Goal: Information Seeking & Learning: Learn about a topic

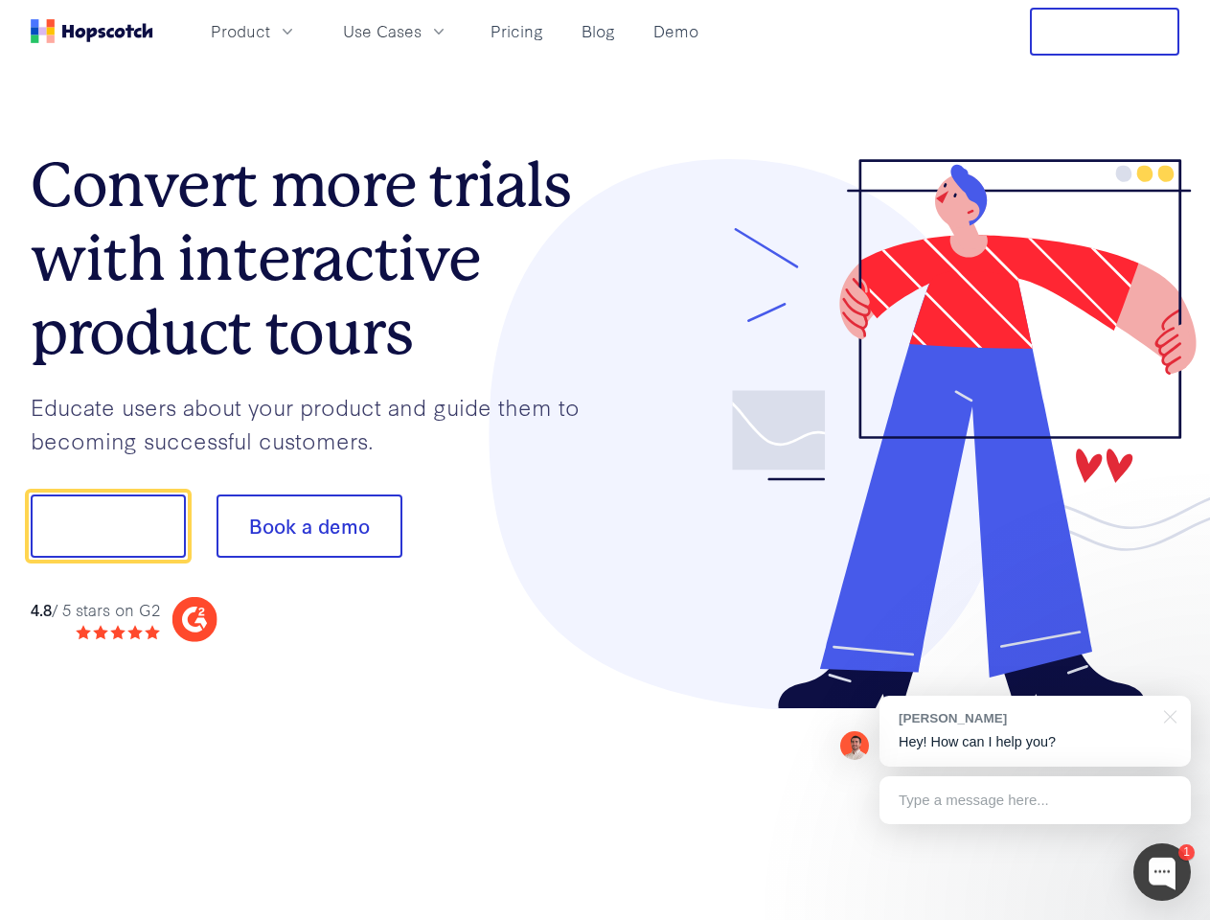
click at [605, 460] on div at bounding box center [892, 434] width 575 height 551
click at [270, 31] on span "Product" at bounding box center [240, 31] width 59 height 24
click at [422, 31] on span "Use Cases" at bounding box center [382, 31] width 79 height 24
click at [1105, 32] on button "Free Trial" at bounding box center [1104, 32] width 149 height 48
click at [107, 526] on button "Show me!" at bounding box center [108, 525] width 155 height 63
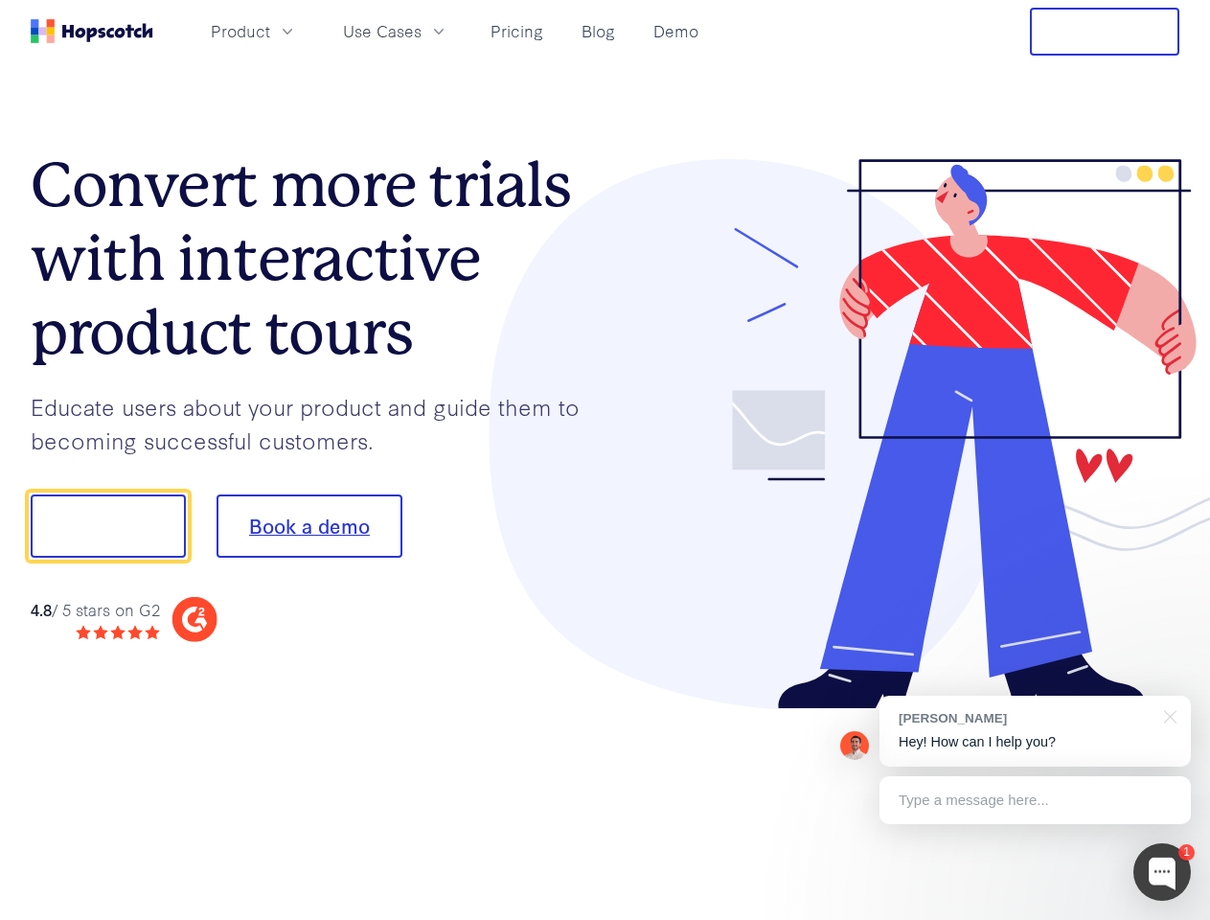
click at [308, 526] on button "Book a demo" at bounding box center [310, 525] width 186 height 63
click at [1162, 872] on div at bounding box center [1161, 871] width 57 height 57
click at [1035, 731] on div "[PERSON_NAME] Hey! How can I help you?" at bounding box center [1034, 731] width 311 height 71
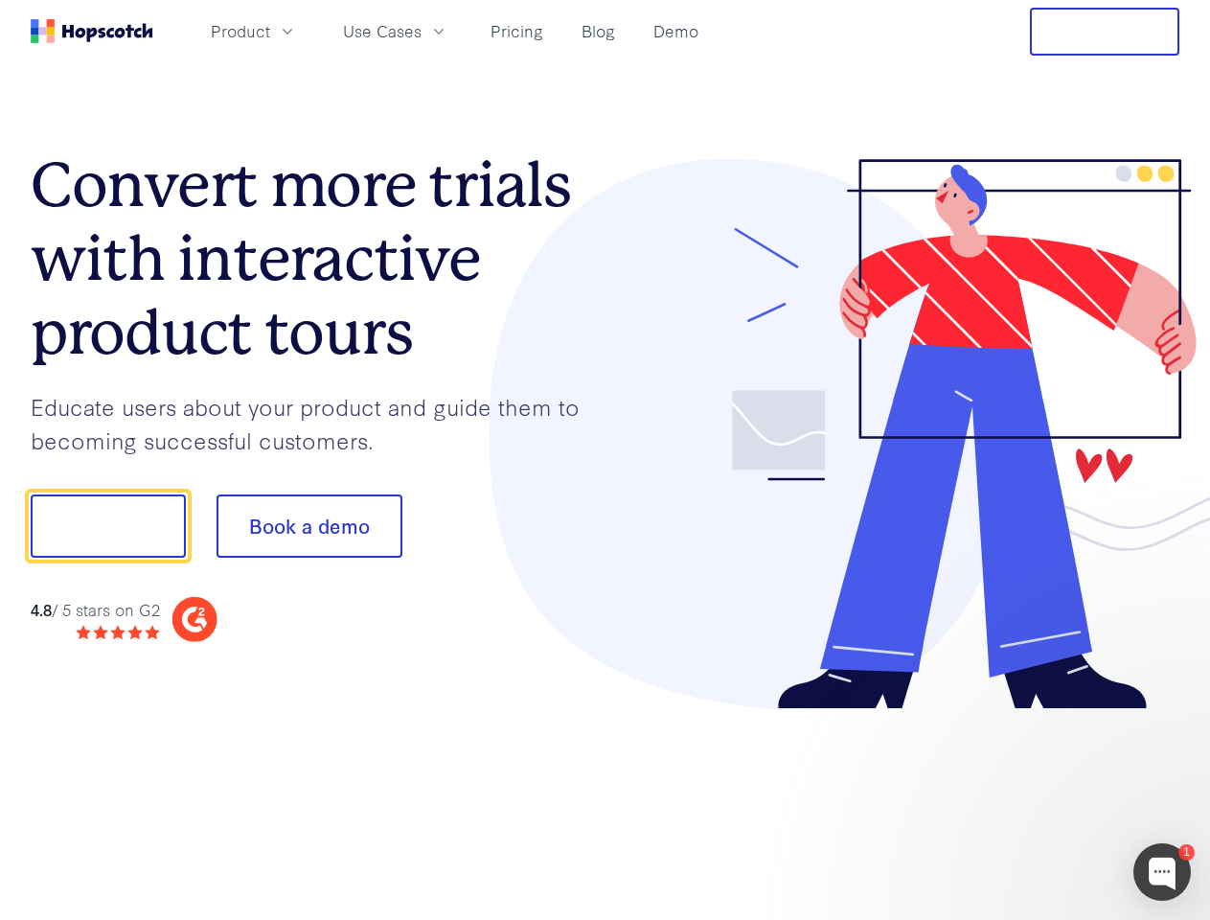
click at [1167, 715] on div at bounding box center [1011, 523] width 359 height 639
click at [1035, 800] on div at bounding box center [1011, 652] width 359 height 382
